Goal: Task Accomplishment & Management: Use online tool/utility

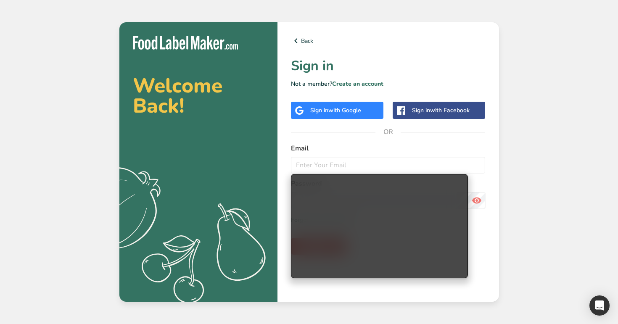
click at [309, 62] on h1 "Sign in" at bounding box center [388, 66] width 195 height 20
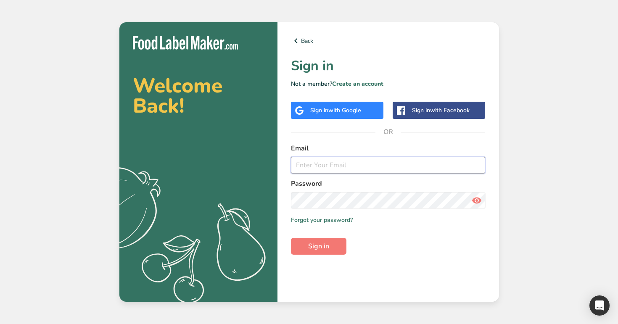
click at [325, 163] on input "email" at bounding box center [388, 165] width 195 height 17
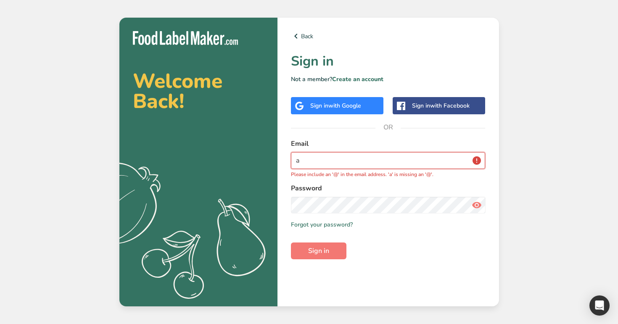
click at [338, 161] on input "a" at bounding box center [388, 160] width 195 height 17
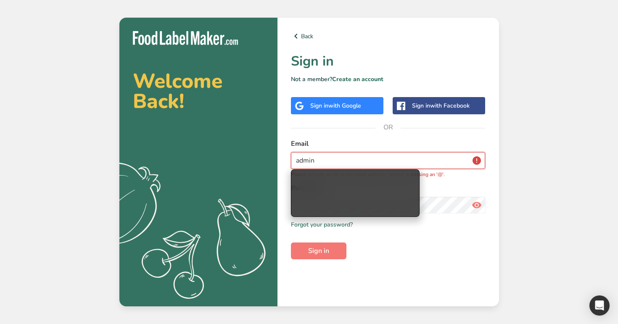
type input "admin"
type input "[EMAIL_ADDRESS][DOMAIN_NAME]"
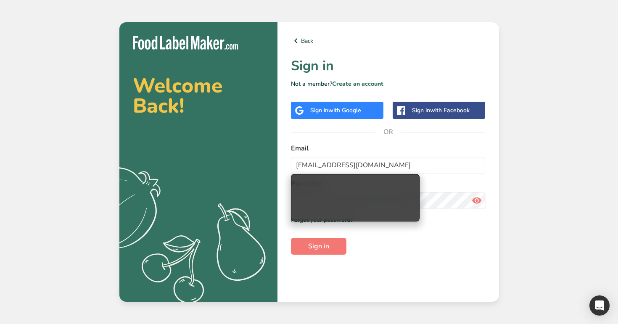
click at [355, 148] on label "Email" at bounding box center [388, 148] width 195 height 10
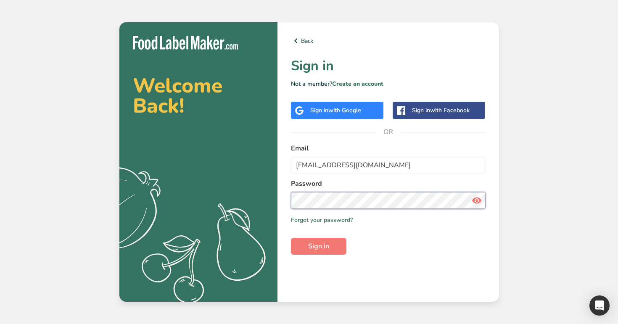
click at [291, 238] on button "Sign in" at bounding box center [318, 246] width 55 height 17
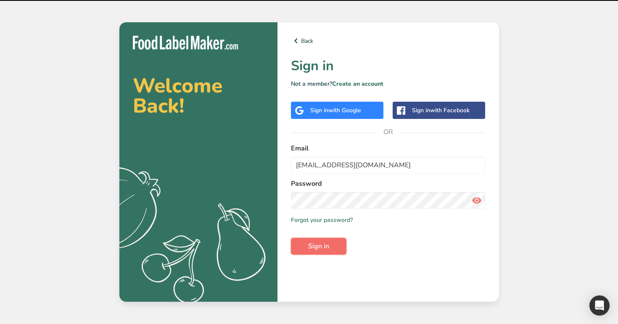
click at [327, 248] on span "Sign in" at bounding box center [318, 246] width 21 height 10
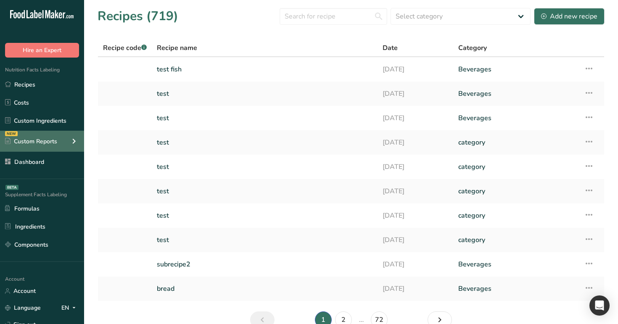
click at [68, 137] on div "NEW Custom Reports" at bounding box center [42, 141] width 84 height 21
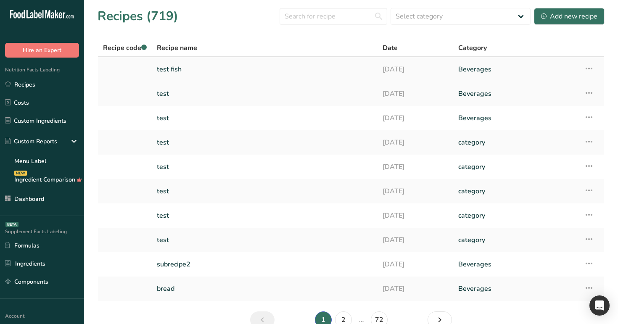
click at [182, 74] on link "test fish" at bounding box center [265, 70] width 216 height 18
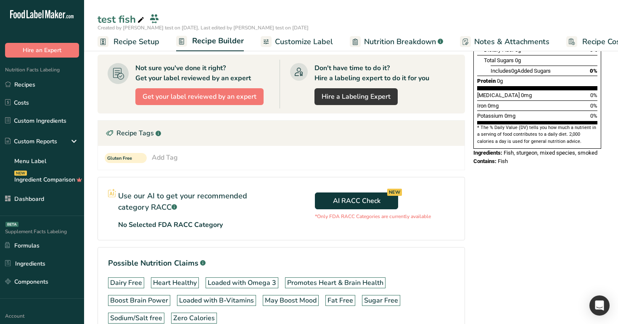
scroll to position [195, 0]
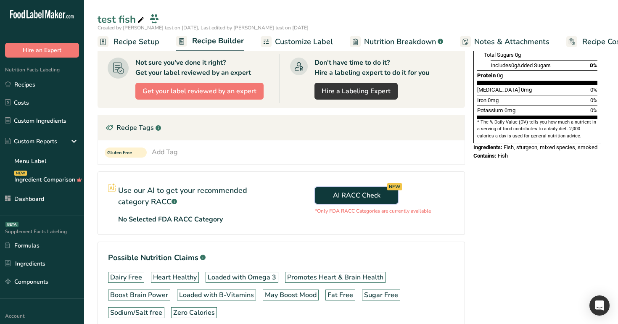
click at [395, 186] on div "NEW" at bounding box center [394, 186] width 15 height 7
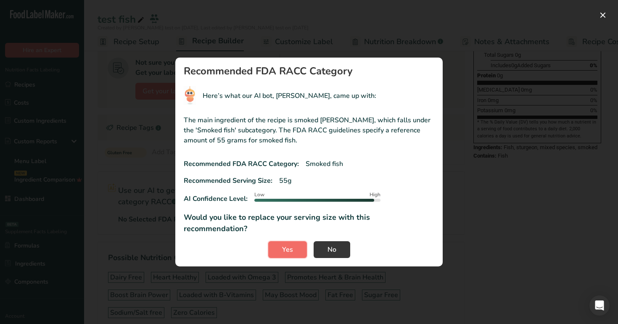
click at [278, 247] on button "Yes" at bounding box center [287, 249] width 39 height 17
